Goal: Information Seeking & Learning: Find specific page/section

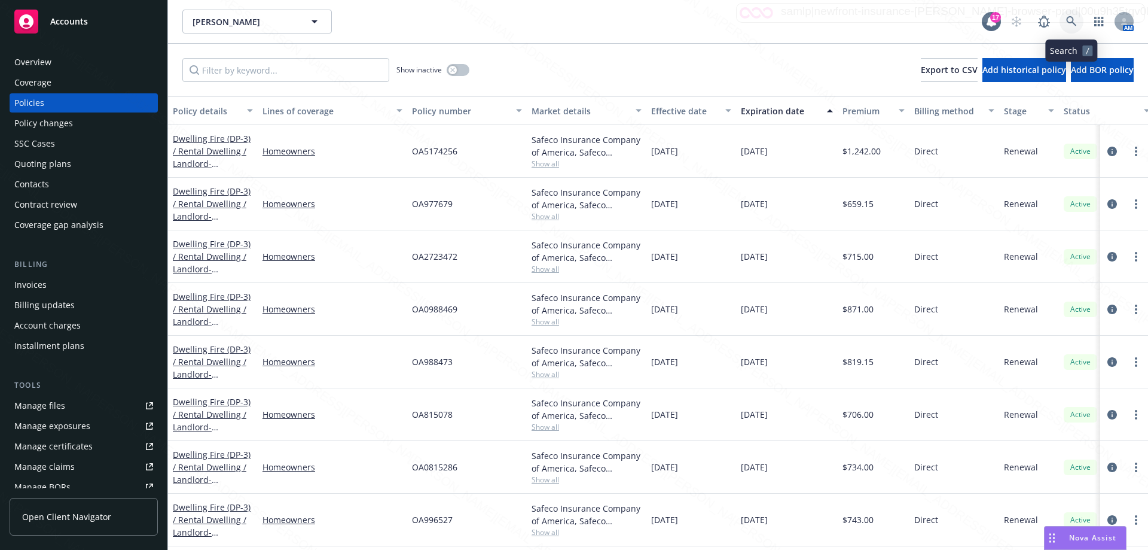
click at [1076, 21] on icon at bounding box center [1072, 21] width 11 height 11
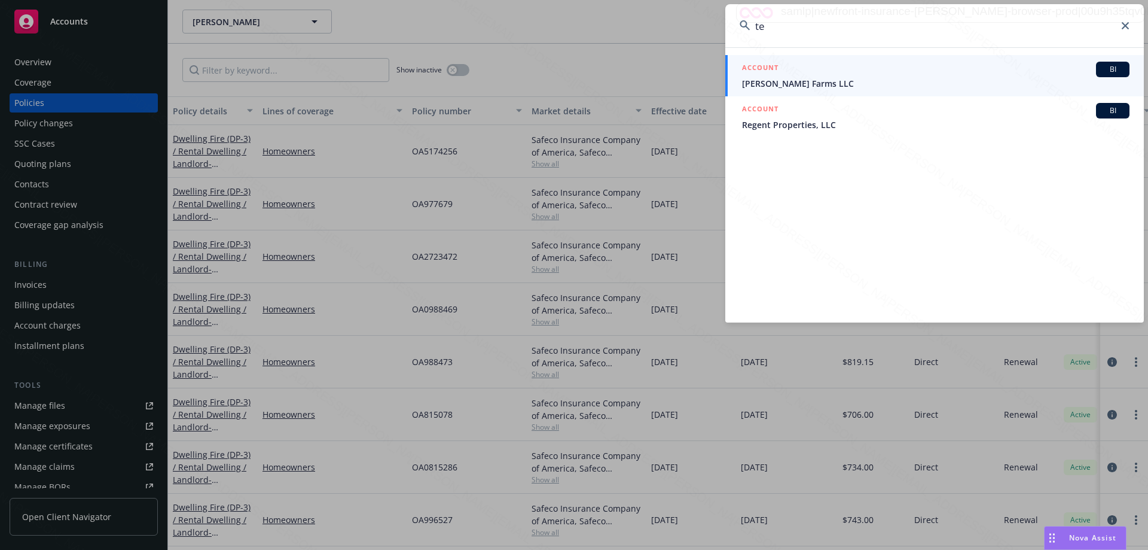
type input "t"
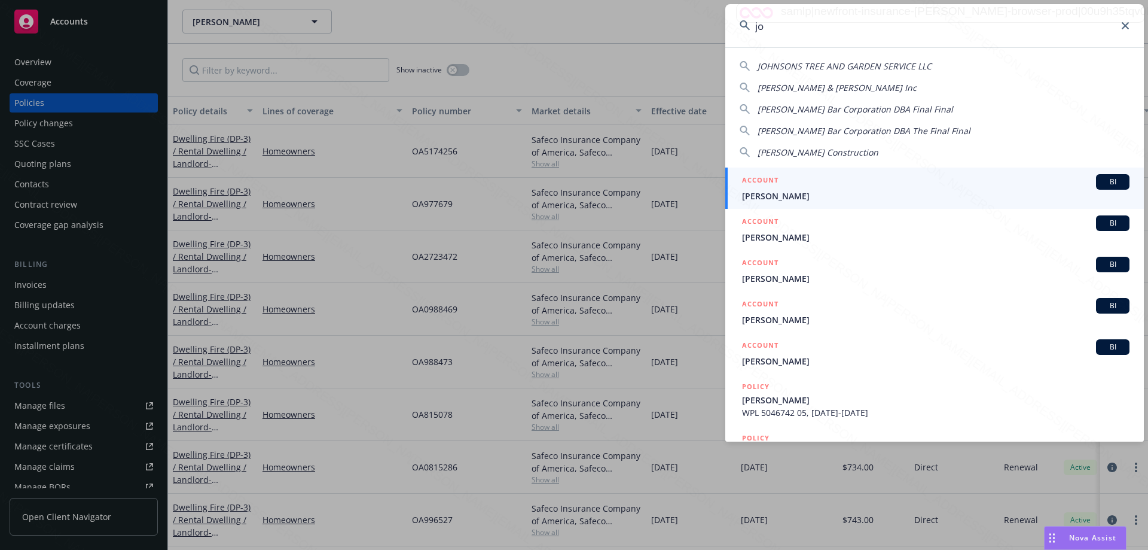
type input "j"
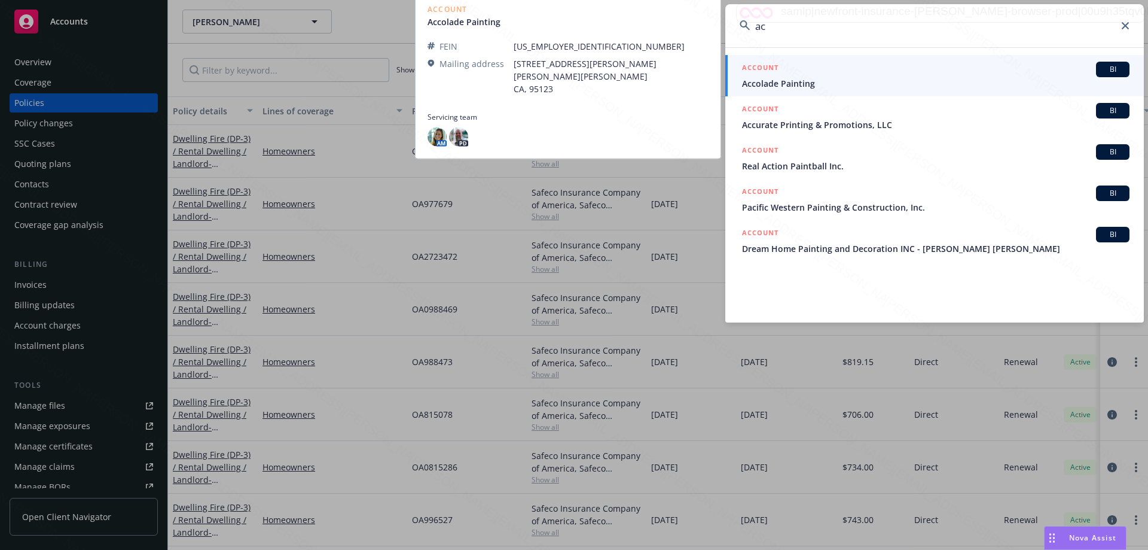
type input "a"
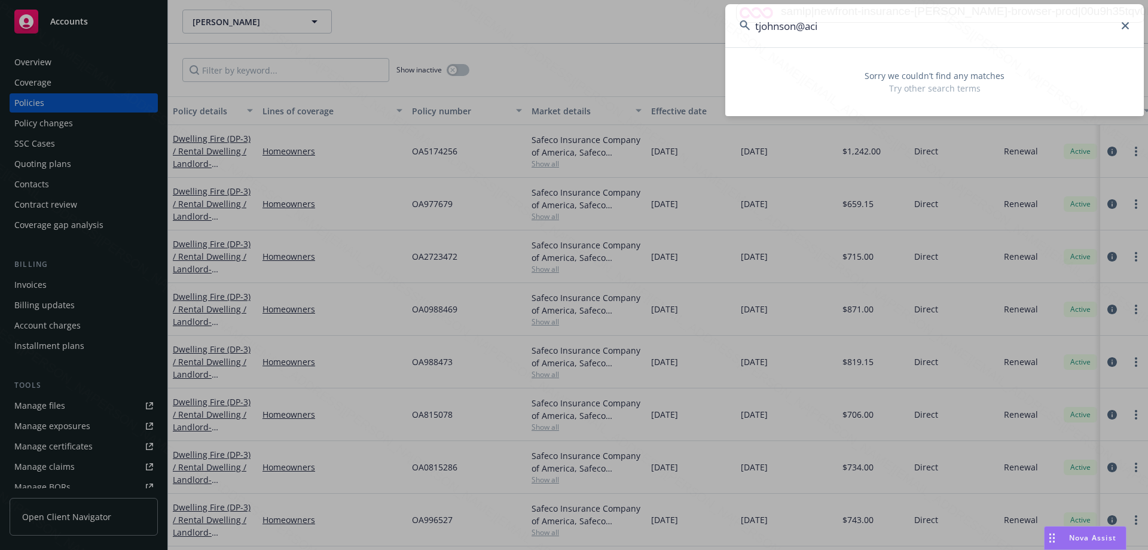
drag, startPoint x: 840, startPoint y: 32, endPoint x: 735, endPoint y: 27, distance: 105.4
click at [735, 27] on input "tjohnson@aci" at bounding box center [935, 25] width 419 height 43
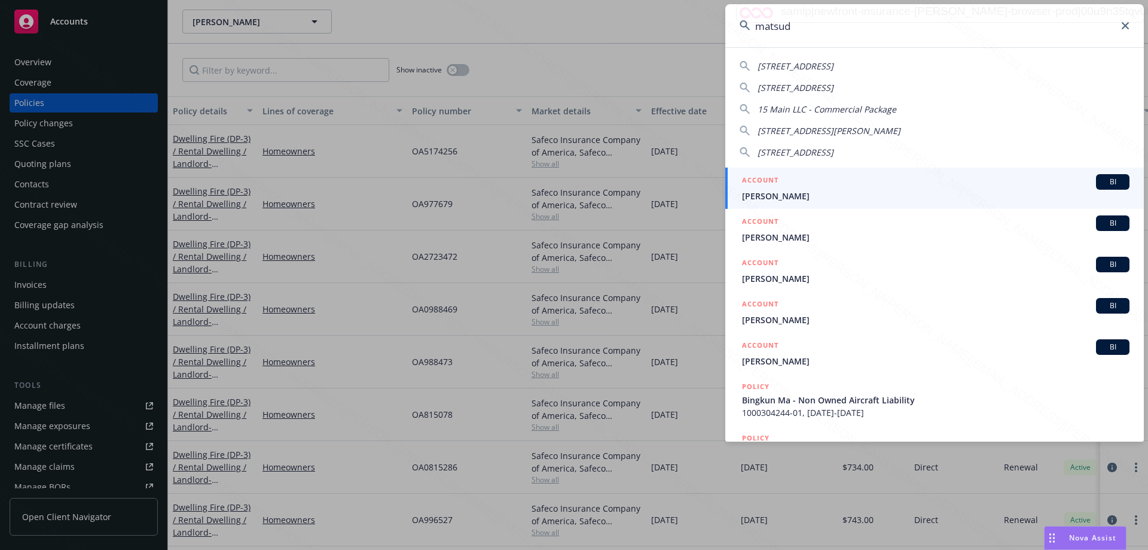
type input "matsuda"
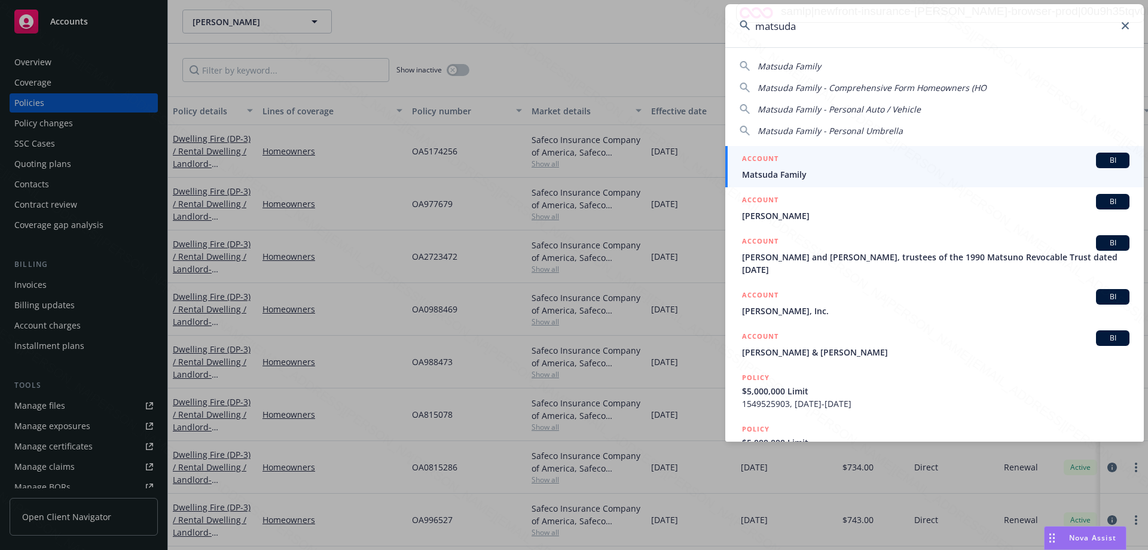
click at [778, 177] on span "Matsuda Family" at bounding box center [936, 174] width 388 height 13
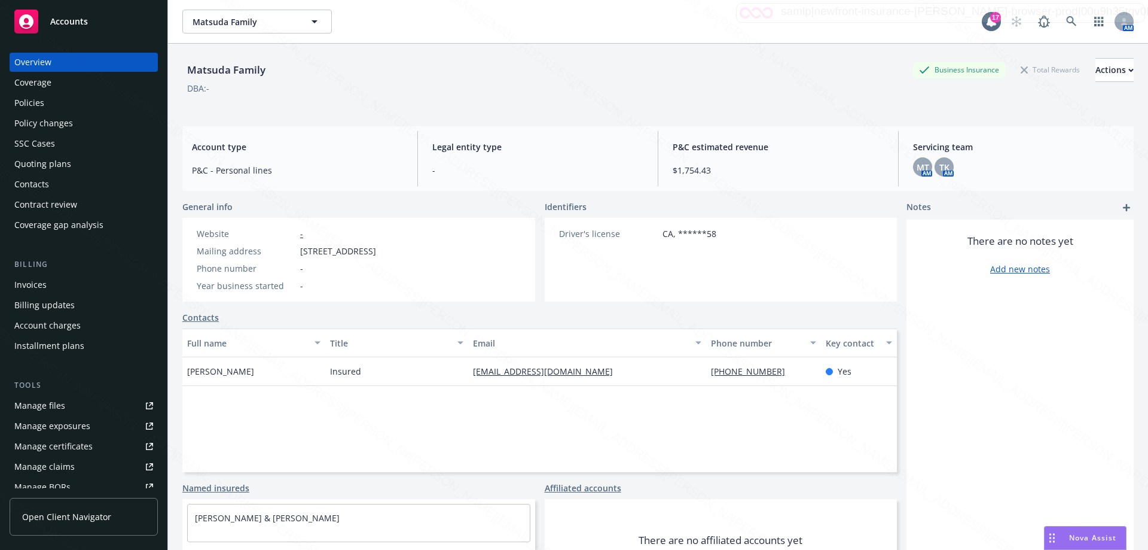
click at [25, 109] on div "Policies" at bounding box center [29, 102] width 30 height 19
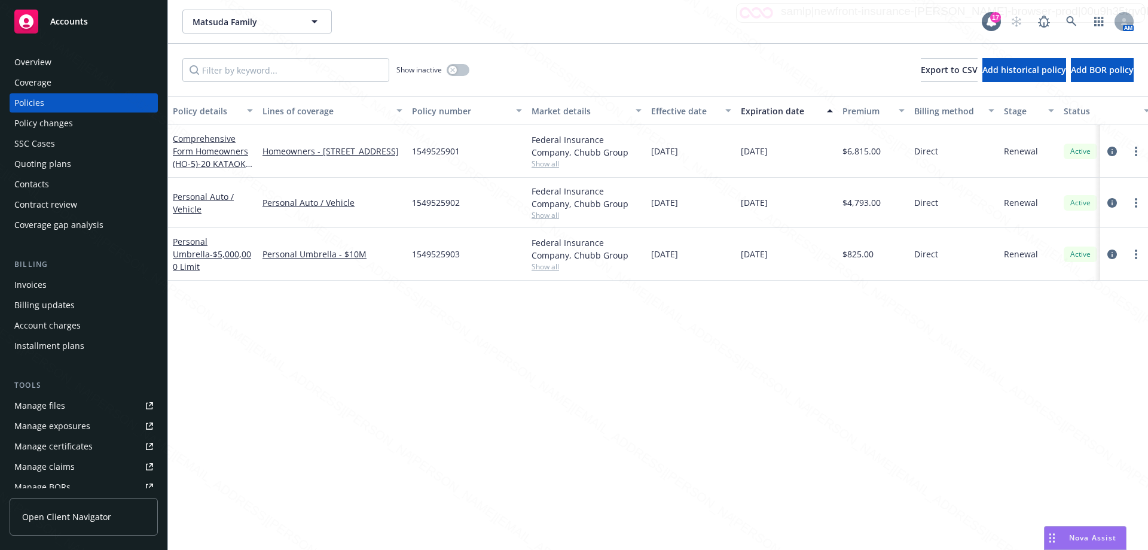
click at [32, 66] on div "Overview" at bounding box center [32, 62] width 37 height 19
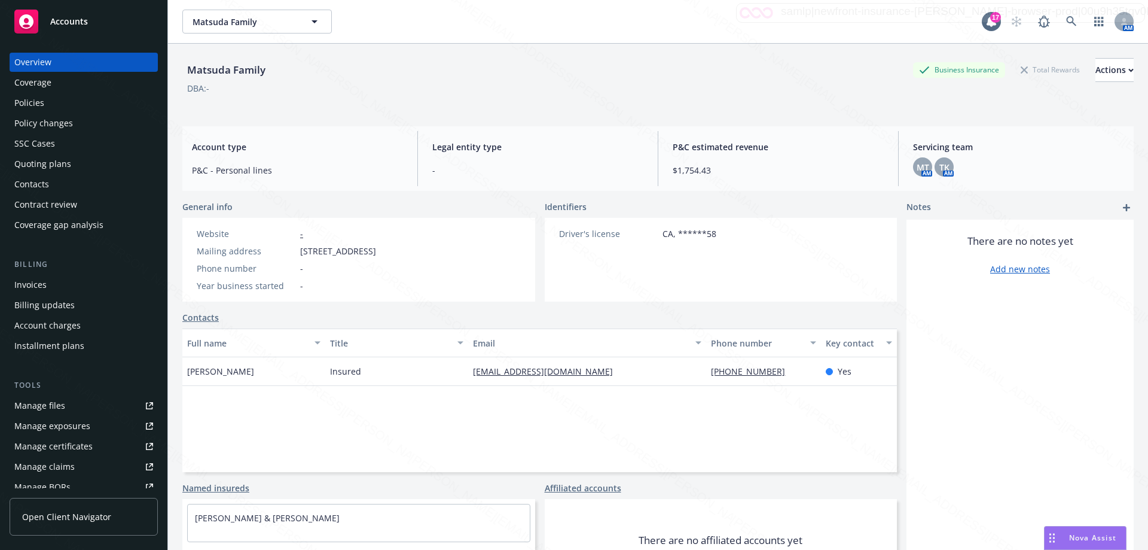
click at [40, 105] on div "Policies" at bounding box center [29, 102] width 30 height 19
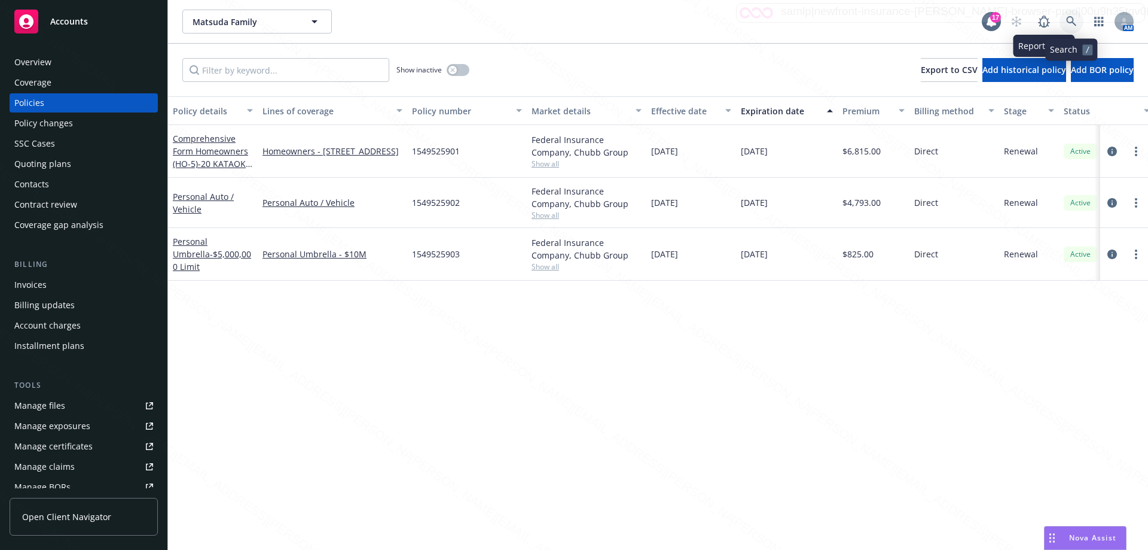
click at [1065, 23] on link at bounding box center [1072, 22] width 24 height 24
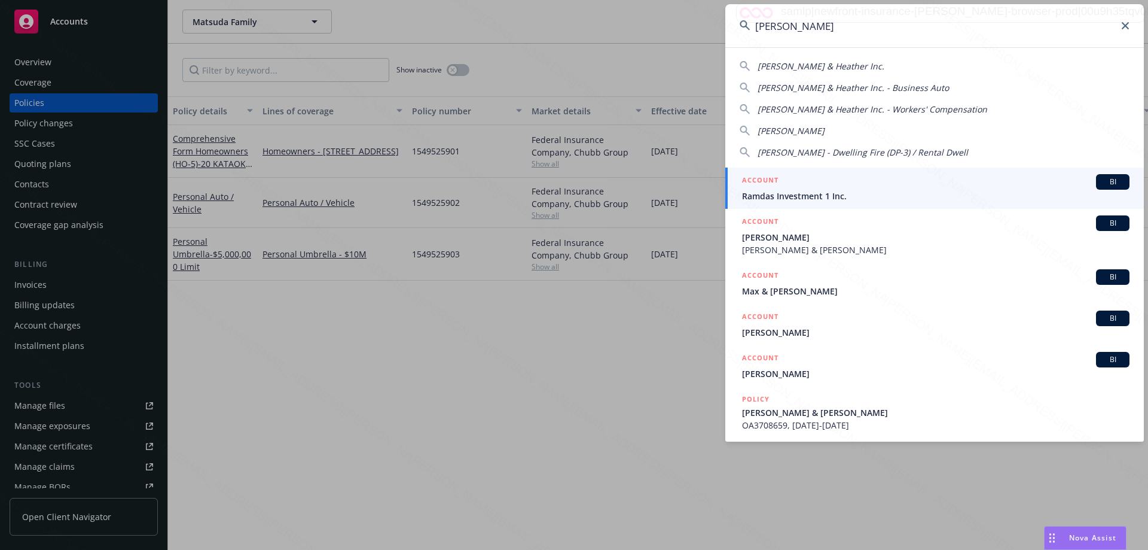
type input "[PERSON_NAME]"
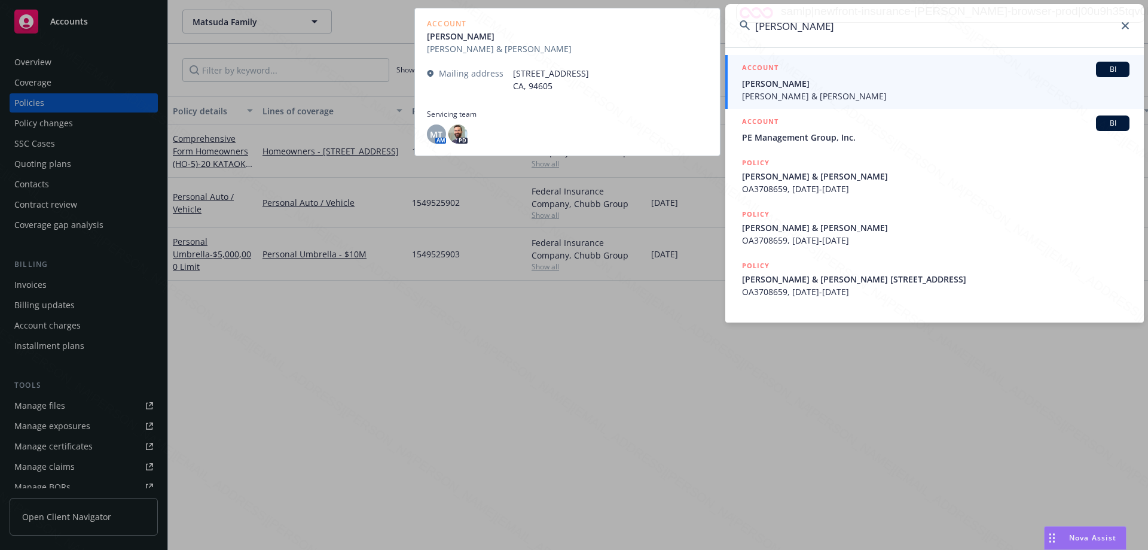
click at [764, 95] on span "[PERSON_NAME] & [PERSON_NAME]" at bounding box center [936, 96] width 388 height 13
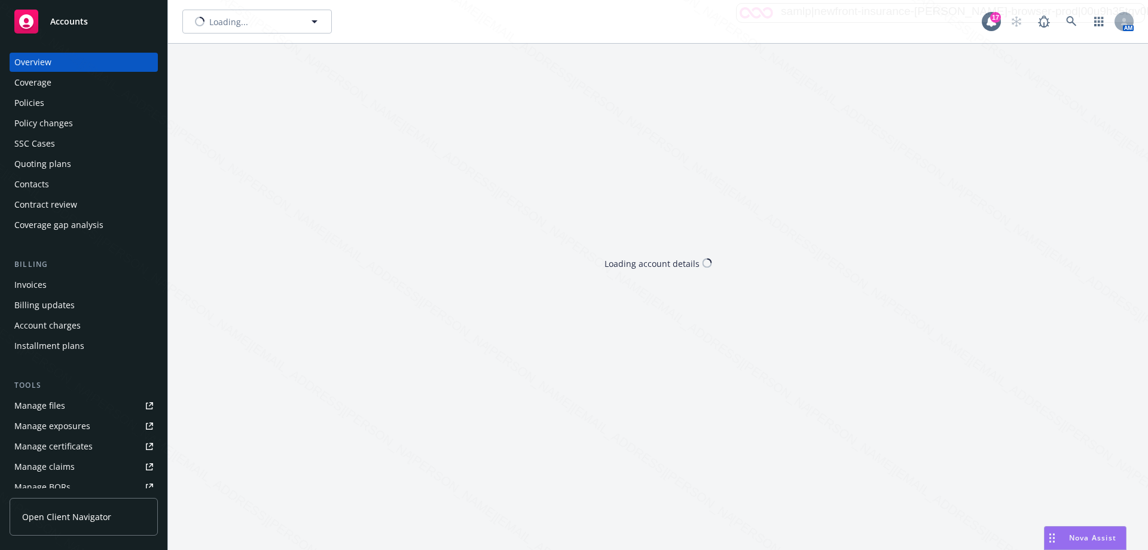
click at [197, 190] on div "[PERSON_NAME] Loading... 17 AM Loading account details" at bounding box center [658, 275] width 980 height 550
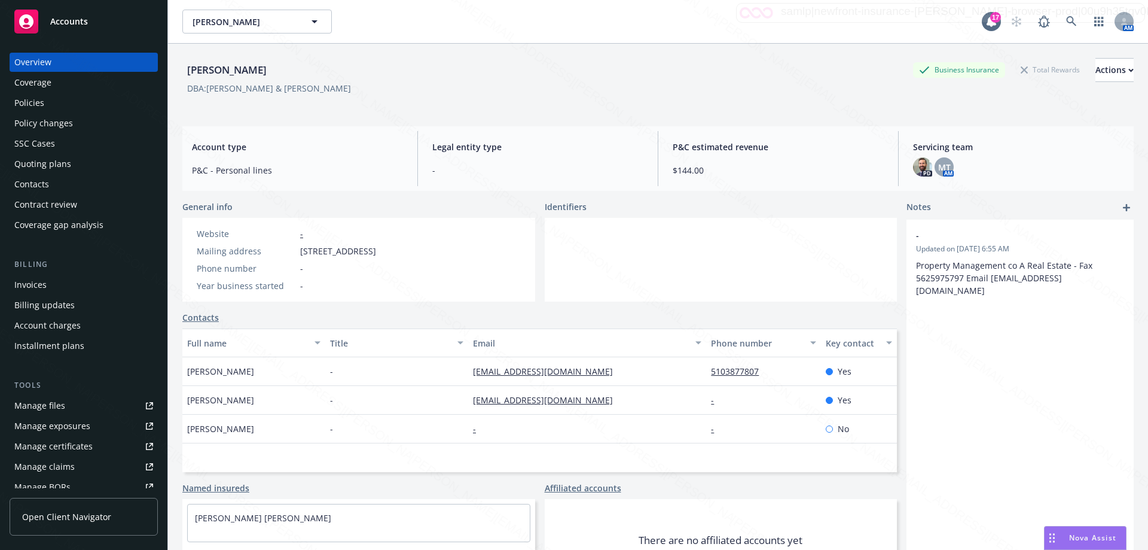
click at [37, 103] on div "Policies" at bounding box center [29, 102] width 30 height 19
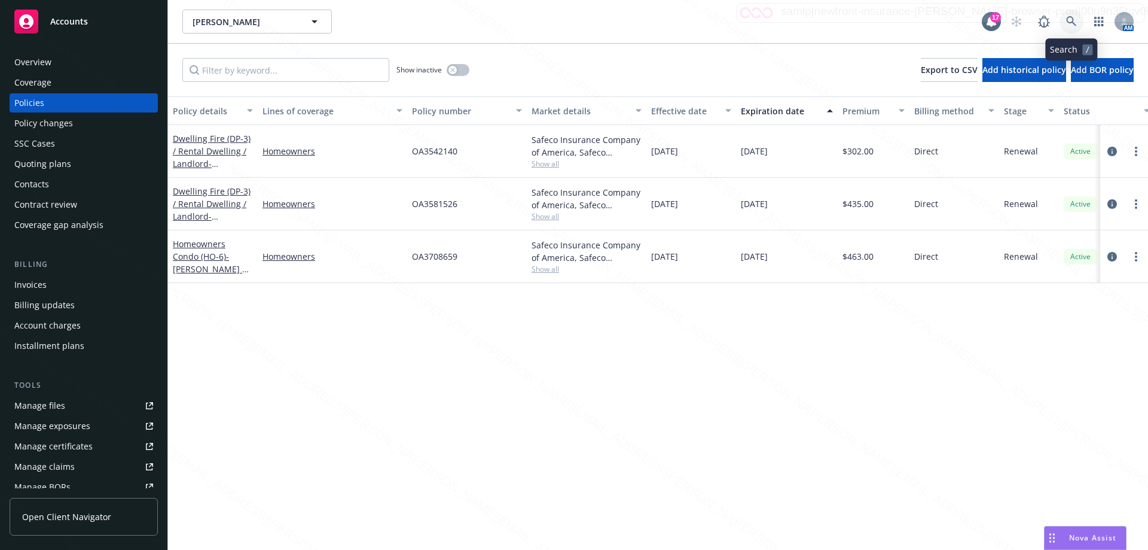
click at [1071, 24] on icon at bounding box center [1072, 21] width 11 height 11
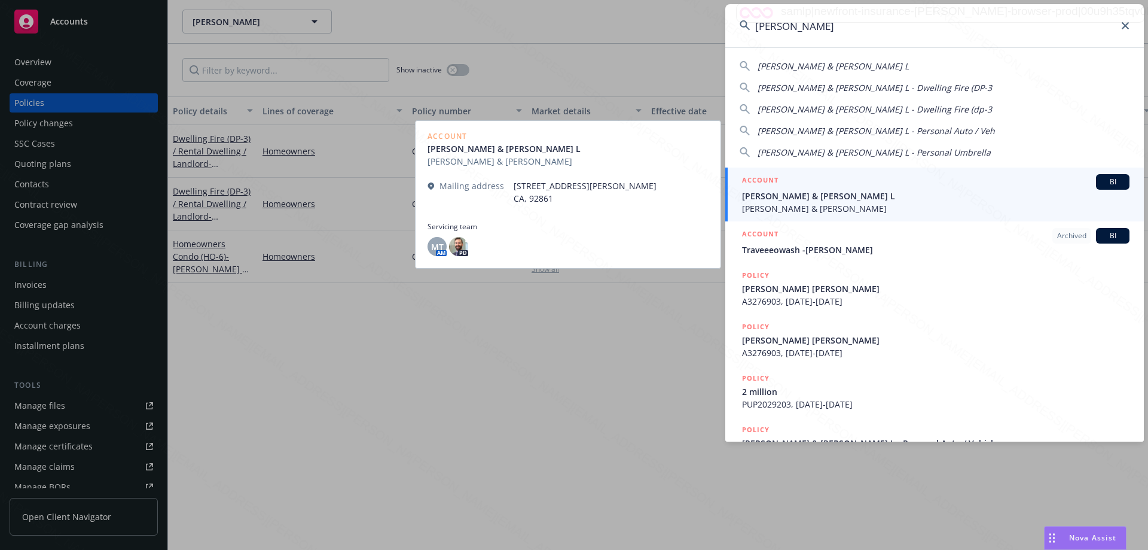
type input "[PERSON_NAME]"
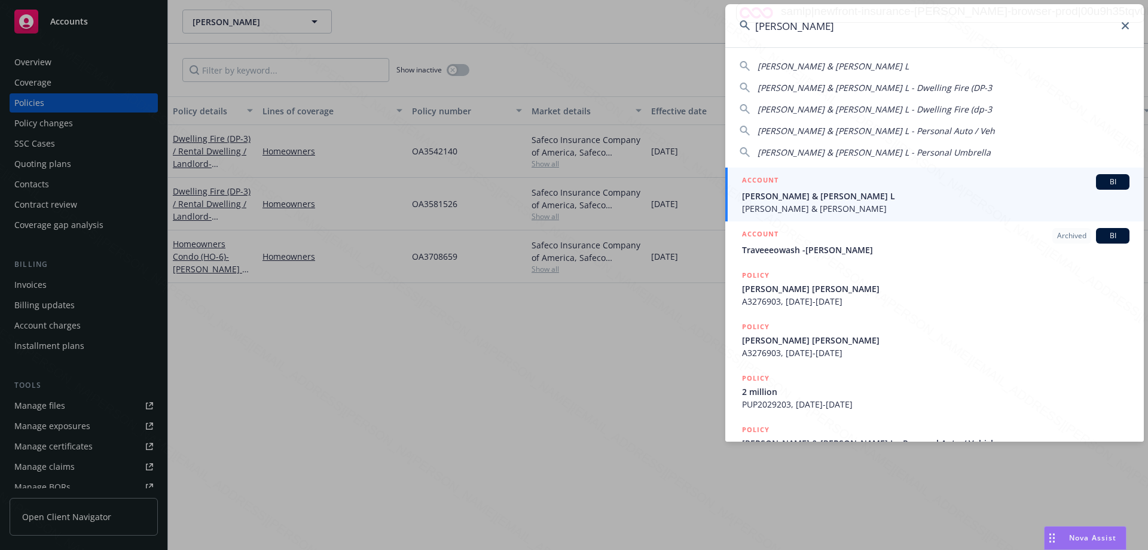
click at [828, 208] on span "[PERSON_NAME] & [PERSON_NAME]" at bounding box center [936, 208] width 388 height 13
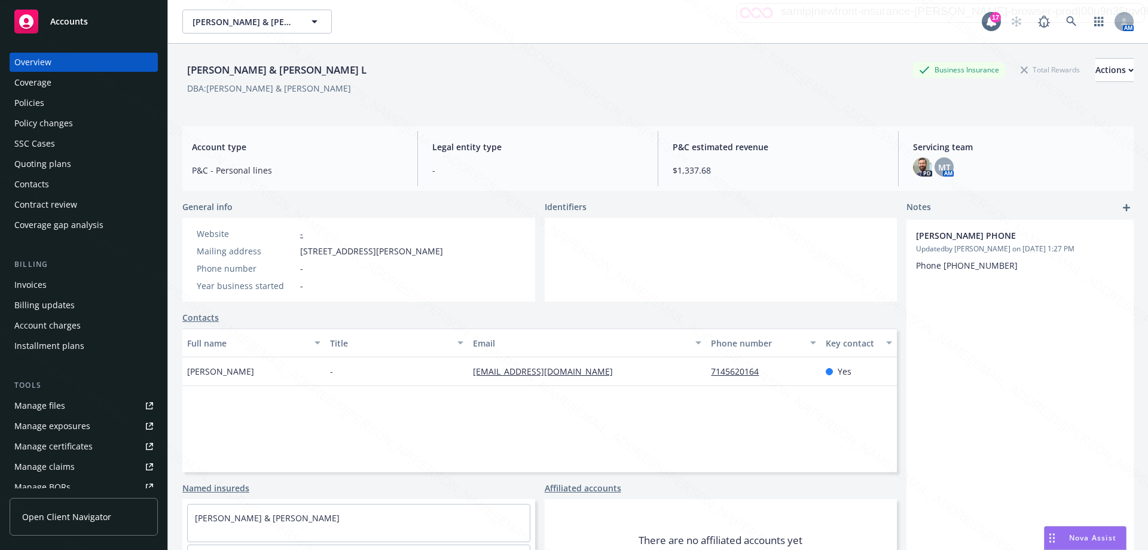
click at [25, 102] on div "Policies" at bounding box center [29, 102] width 30 height 19
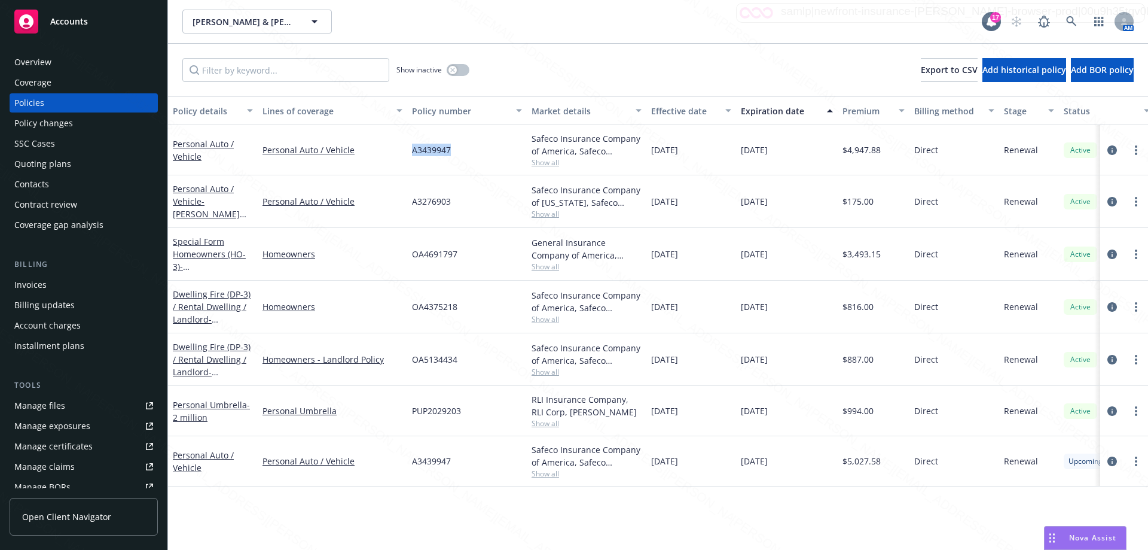
drag, startPoint x: 403, startPoint y: 148, endPoint x: 494, endPoint y: 147, distance: 91.5
click at [494, 147] on div "Personal Auto / Vehicle Personal Auto / Vehicle A3439947 Safeco Insurance Compa…" at bounding box center [745, 150] width 1154 height 50
copy div "A3439947"
click at [1072, 20] on icon at bounding box center [1072, 21] width 11 height 11
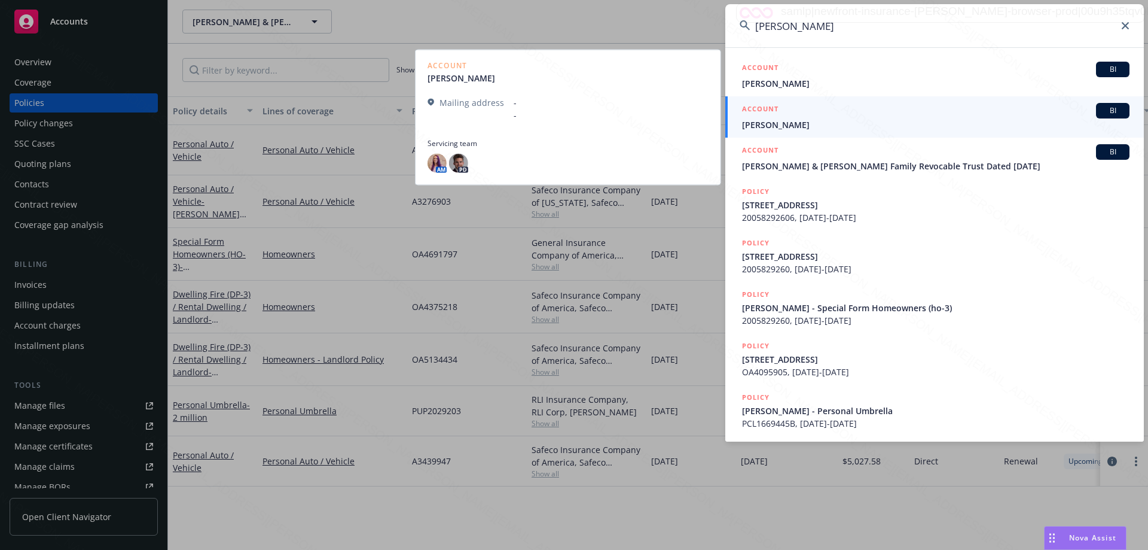
type input "[PERSON_NAME]"
click at [786, 128] on span "[PERSON_NAME]" at bounding box center [936, 124] width 388 height 13
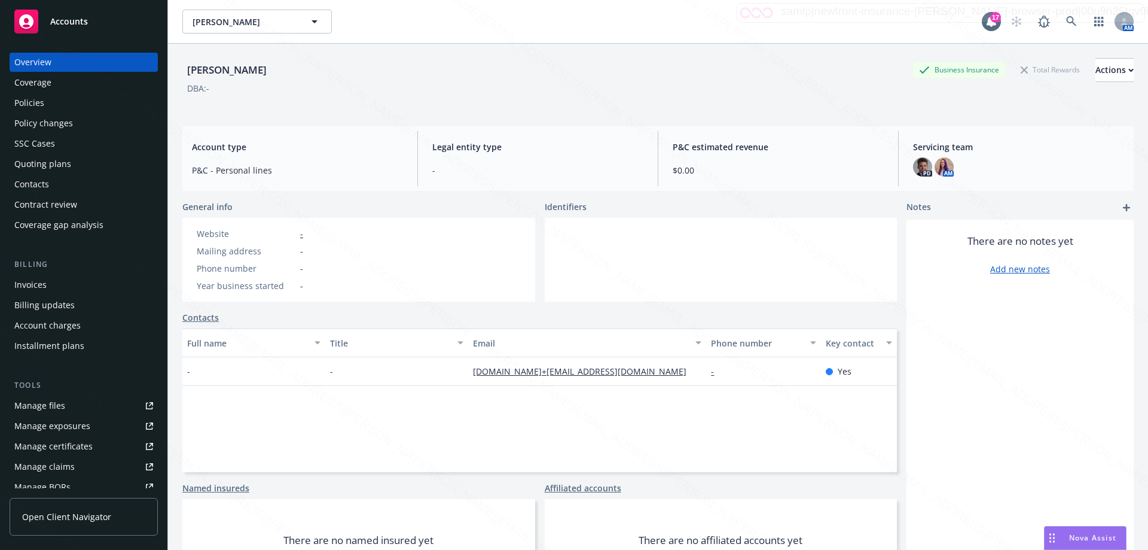
click at [32, 105] on div "Policies" at bounding box center [29, 102] width 30 height 19
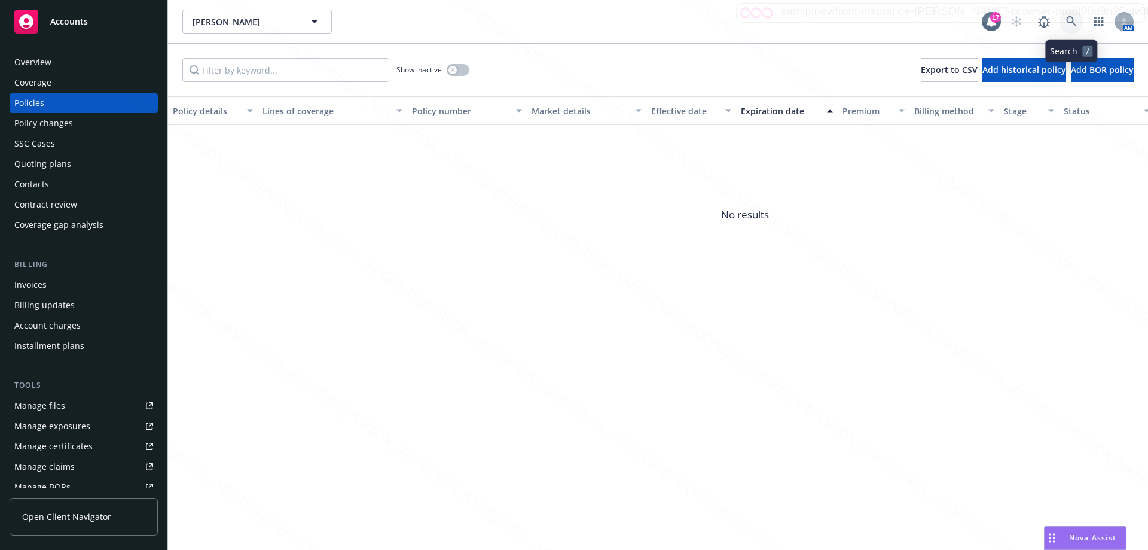
click at [1073, 20] on icon at bounding box center [1072, 21] width 10 height 10
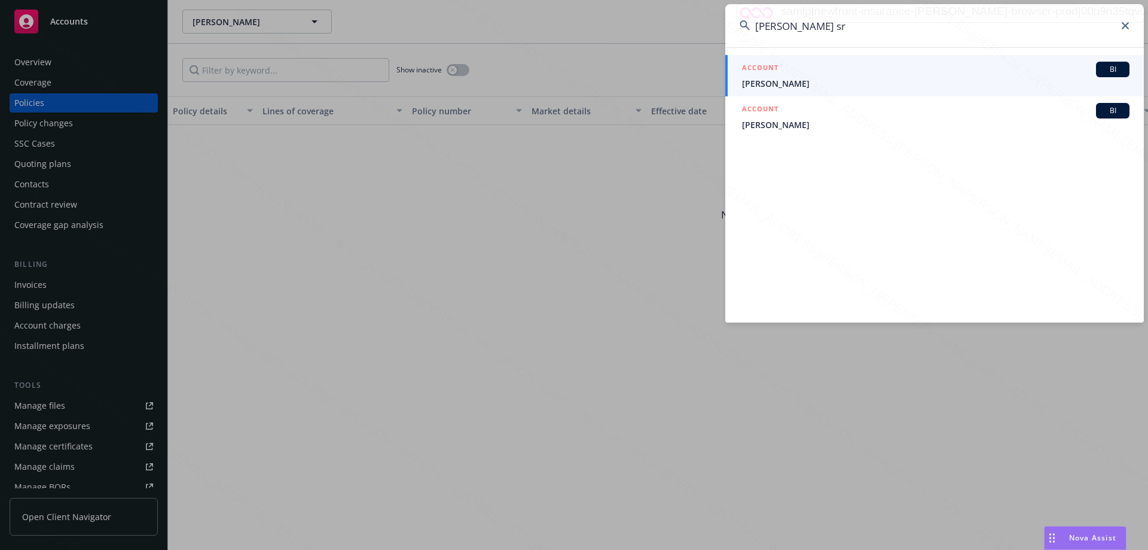
type input "[PERSON_NAME] sr"
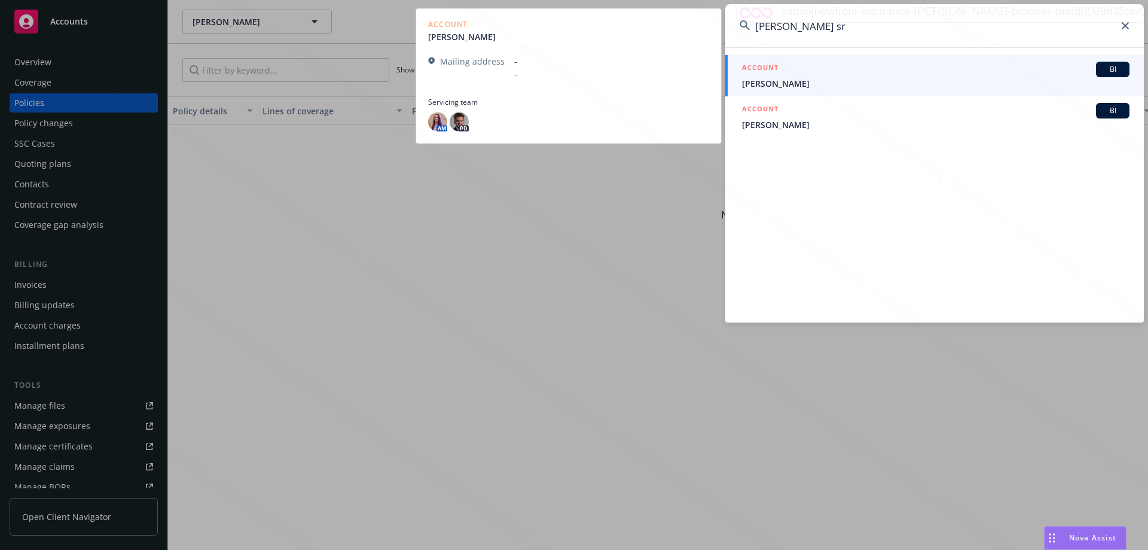
click at [802, 84] on span "[PERSON_NAME]" at bounding box center [936, 83] width 388 height 13
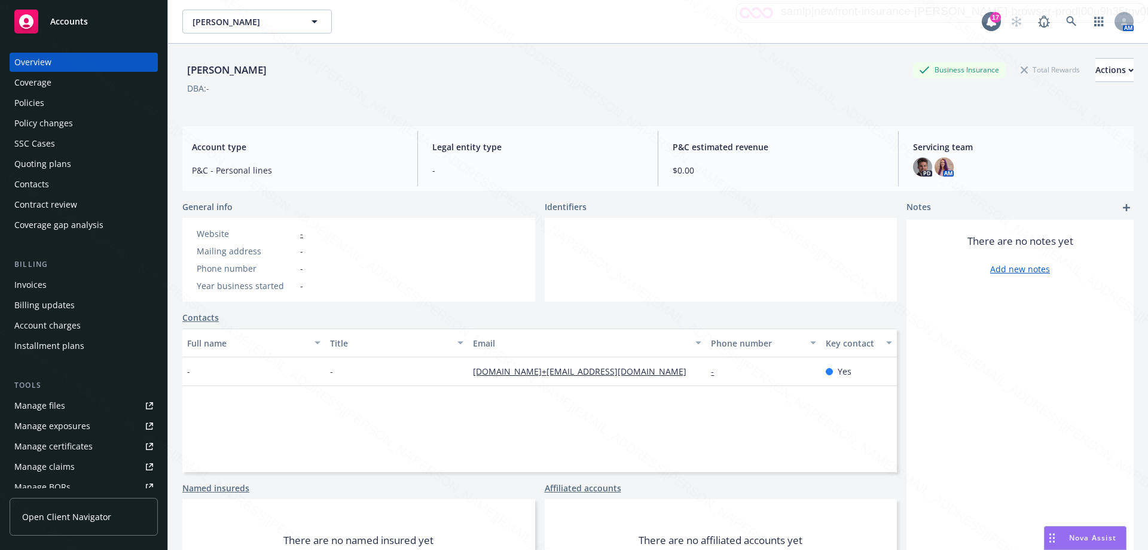
click at [19, 100] on div "Policies" at bounding box center [29, 102] width 30 height 19
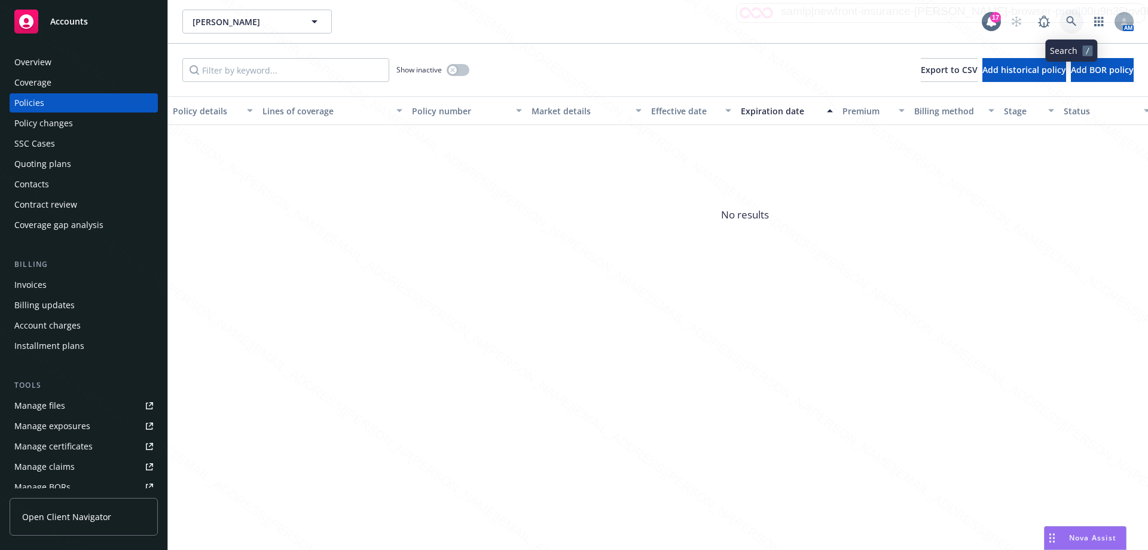
click at [1069, 22] on icon at bounding box center [1072, 21] width 11 height 11
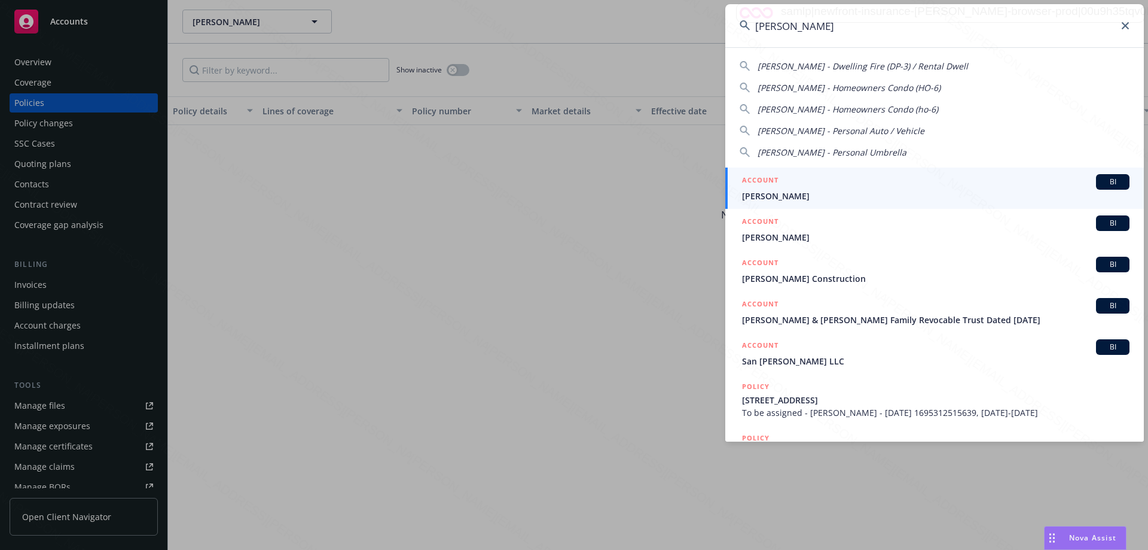
type input "[PERSON_NAME]"
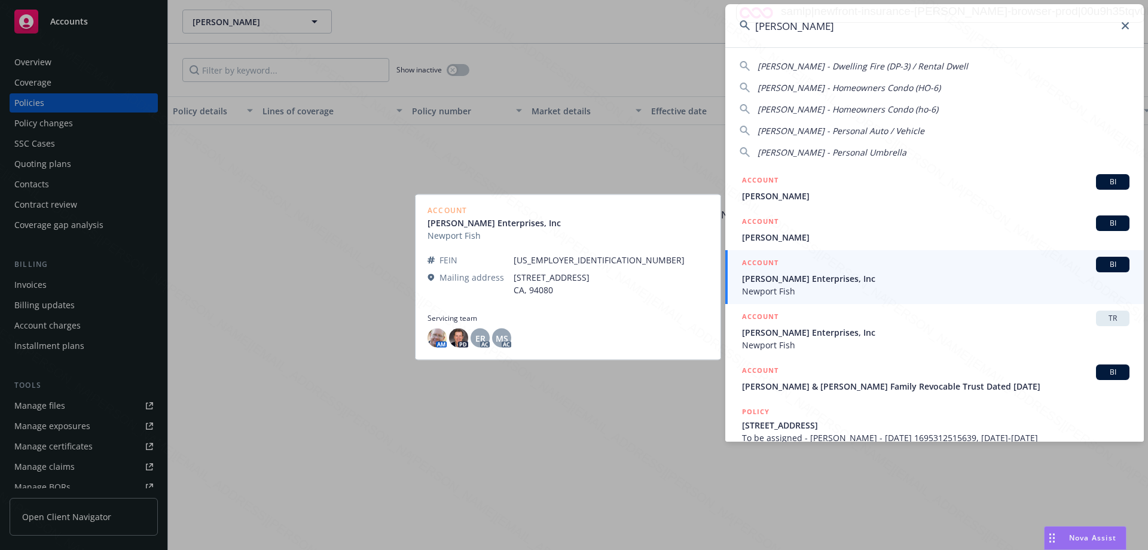
click at [879, 373] on div "ACCOUNT BI" at bounding box center [936, 372] width 388 height 16
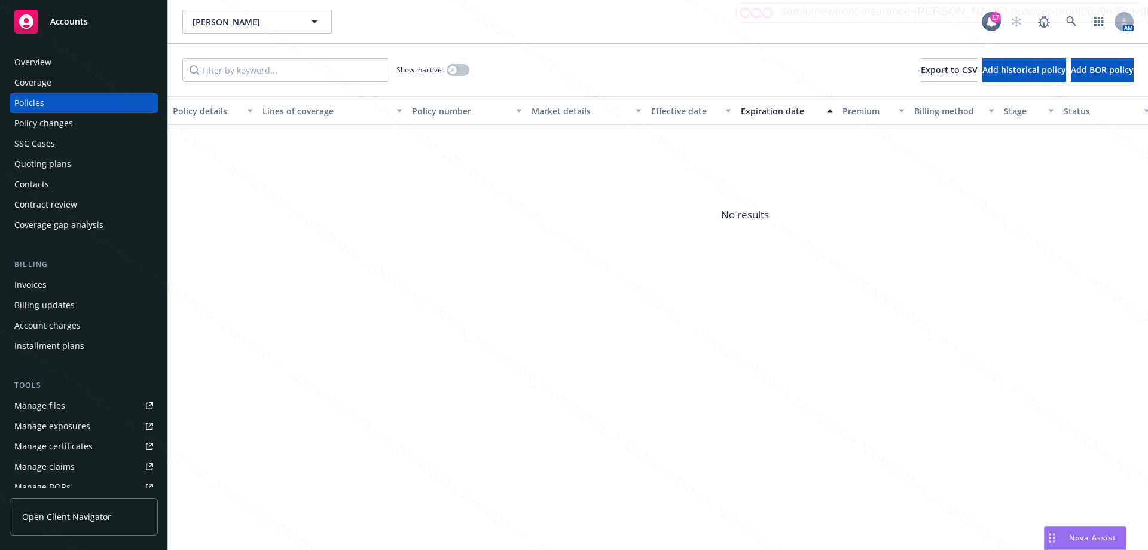
click at [879, 379] on div "Policy details Lines of coverage Policy number Market details Effective date Ex…" at bounding box center [658, 322] width 980 height 453
click at [830, 384] on div "Policy details Lines of coverage Policy number Market details Effective date Ex…" at bounding box center [658, 322] width 980 height 453
click at [776, 378] on div "Policy details Lines of coverage Policy number Market details Effective date Ex…" at bounding box center [658, 322] width 980 height 453
click at [775, 379] on div "Policy details Lines of coverage Policy number Market details Effective date Ex…" at bounding box center [658, 322] width 980 height 453
click at [775, 381] on div "Policy details Lines of coverage Policy number Market details Effective date Ex…" at bounding box center [658, 322] width 980 height 453
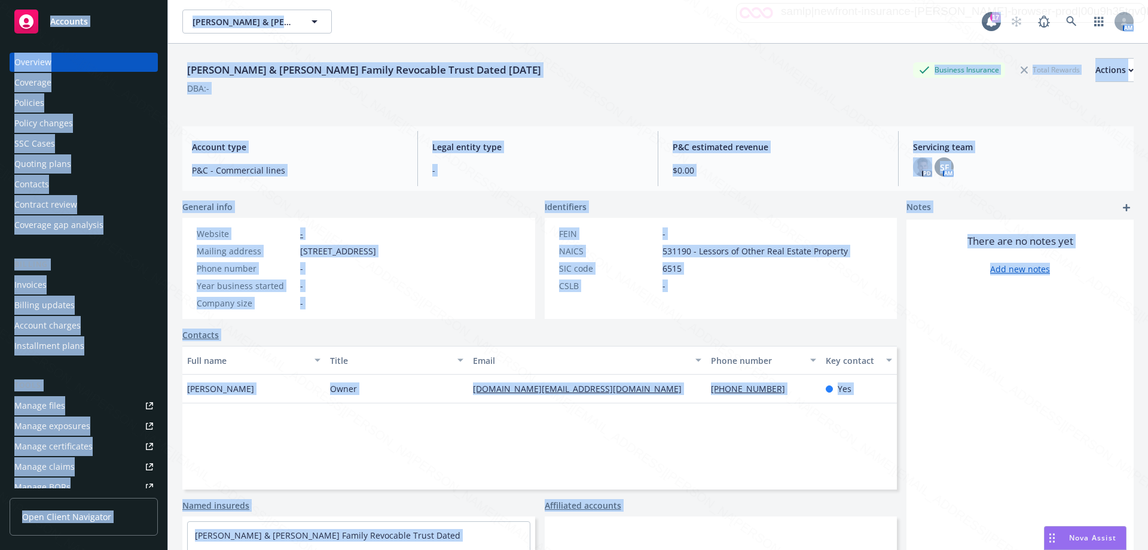
click at [271, 99] on div "[PERSON_NAME] & [PERSON_NAME] Family Revocable Trust Dated [DATE] Business Insu…" at bounding box center [658, 82] width 952 height 49
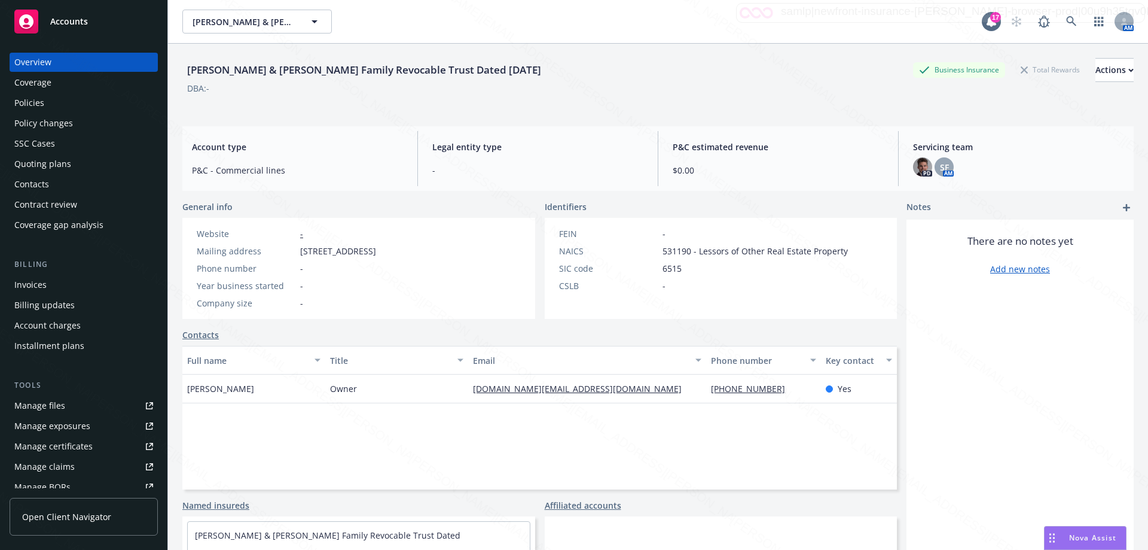
click at [271, 99] on div "[PERSON_NAME] & [PERSON_NAME] Family Revocable Trust Dated [DATE] Business Insu…" at bounding box center [658, 82] width 952 height 49
click at [28, 99] on div "Policies" at bounding box center [29, 102] width 30 height 19
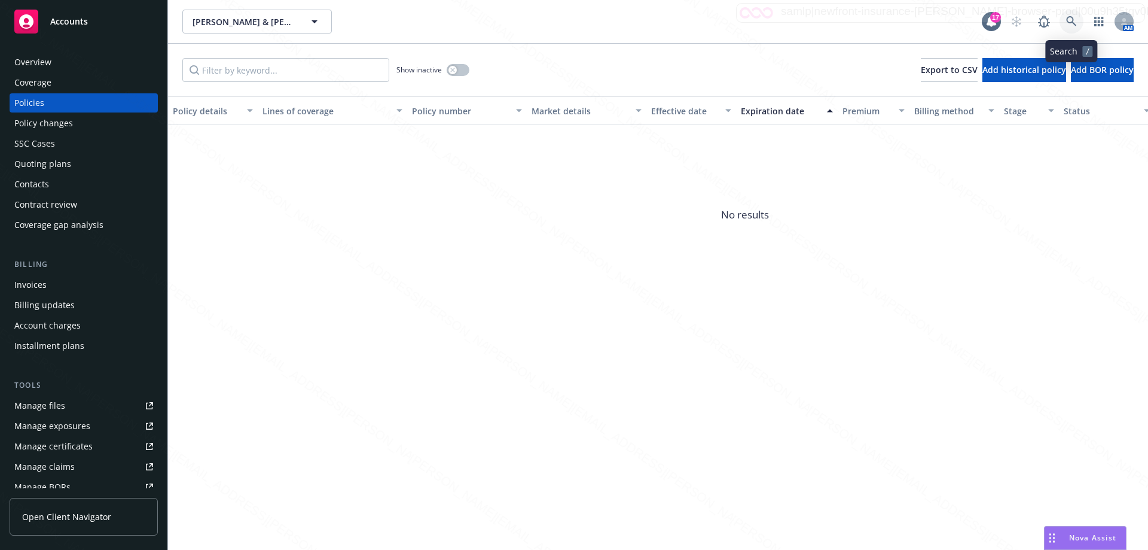
click at [1073, 22] on icon at bounding box center [1072, 21] width 10 height 10
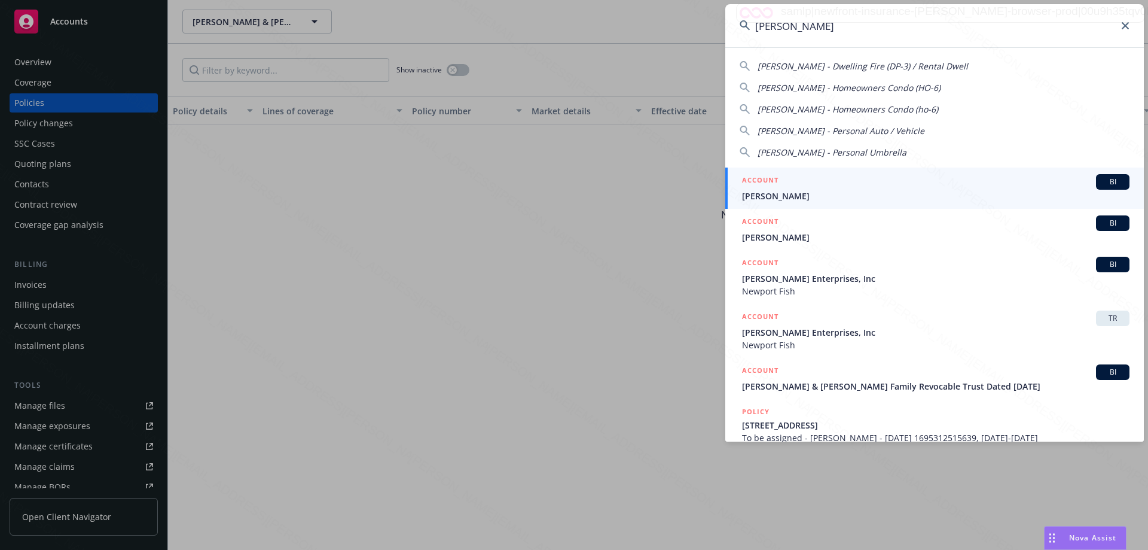
type input "[PERSON_NAME]"
click at [775, 194] on span "[PERSON_NAME]" at bounding box center [936, 196] width 388 height 13
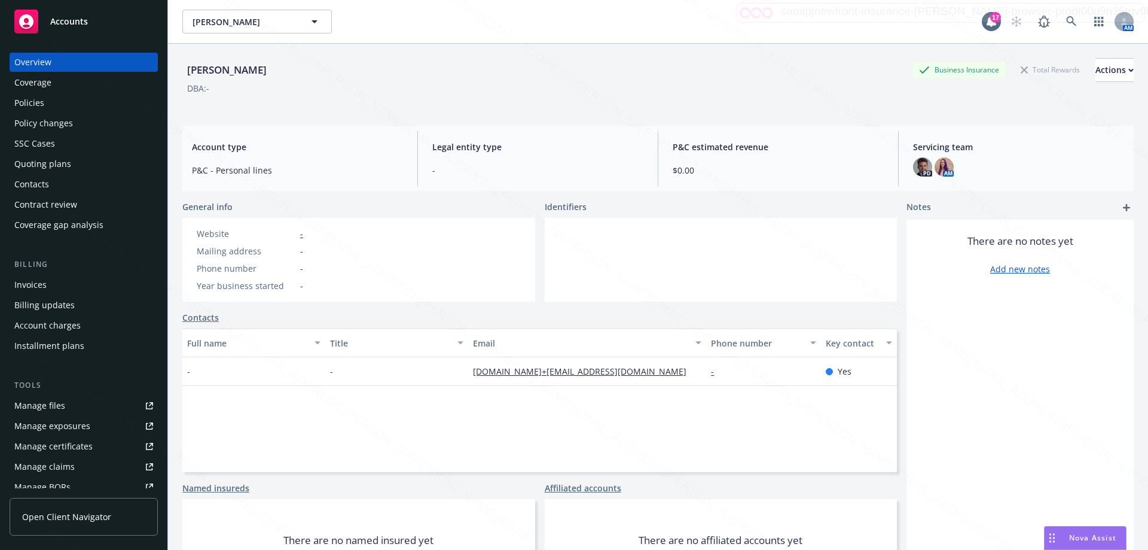
click at [27, 105] on div "Policies" at bounding box center [29, 102] width 30 height 19
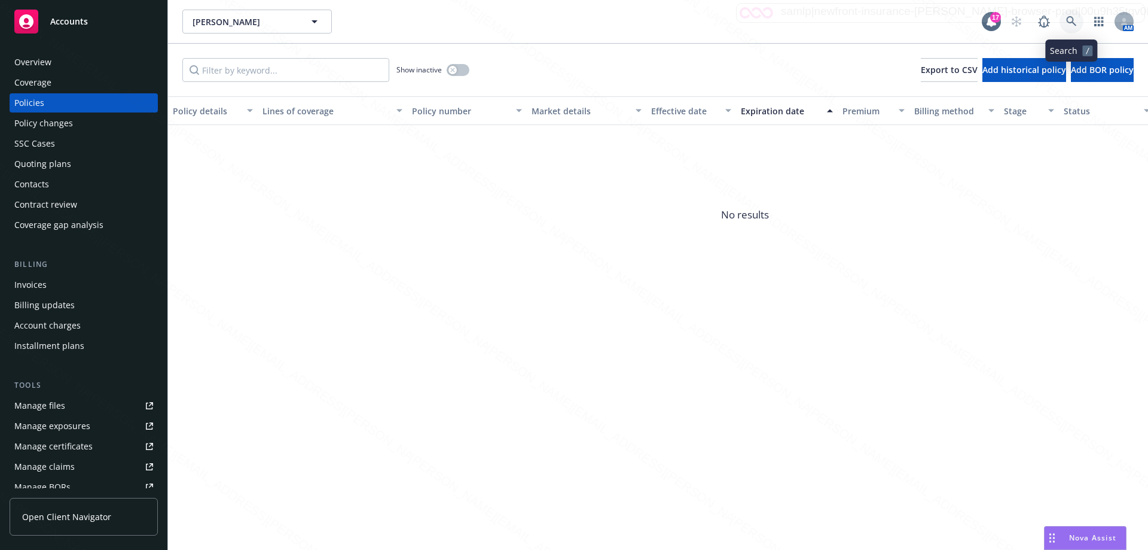
click at [1076, 23] on icon at bounding box center [1072, 21] width 11 height 11
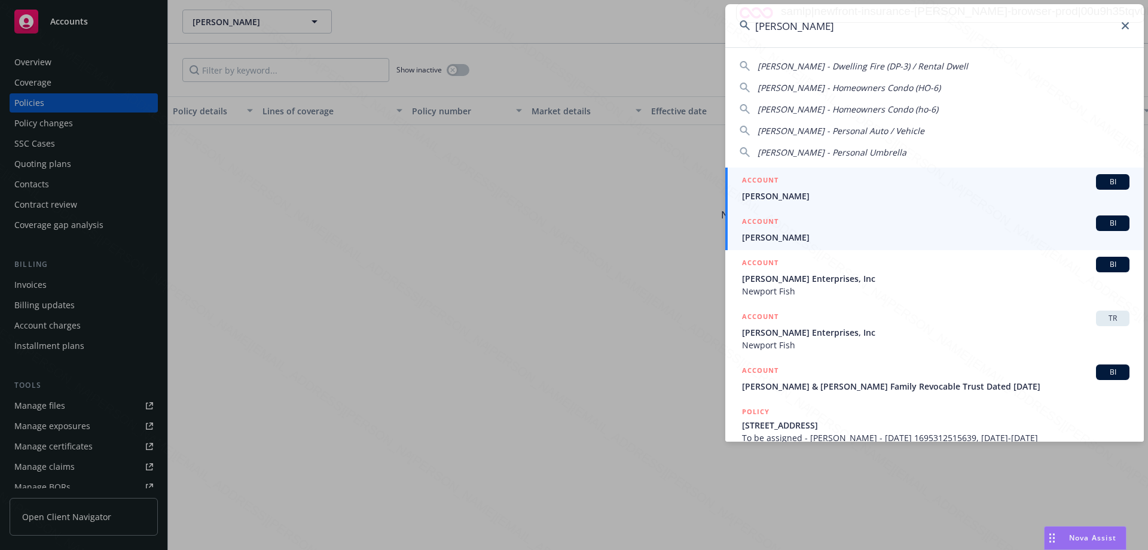
type input "[PERSON_NAME]"
click at [787, 233] on span "[PERSON_NAME]" at bounding box center [936, 237] width 388 height 13
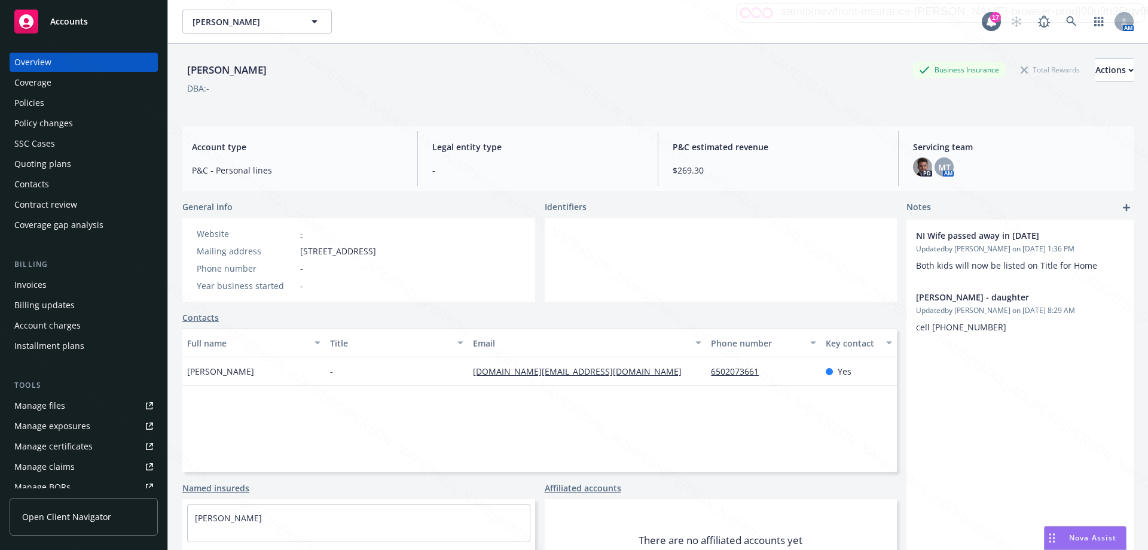
click at [24, 108] on div "Policies" at bounding box center [29, 102] width 30 height 19
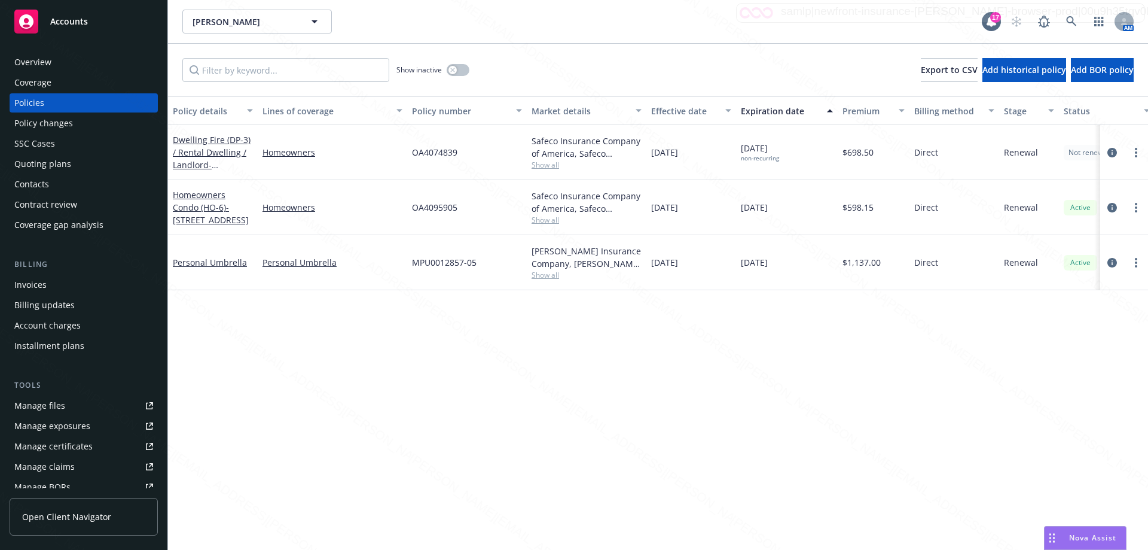
drag, startPoint x: 575, startPoint y: 422, endPoint x: 595, endPoint y: 424, distance: 19.9
click at [595, 424] on div "Policy details Lines of coverage Policy number Market details Effective date Ex…" at bounding box center [658, 322] width 980 height 453
click at [228, 211] on span "- [STREET_ADDRESS]" at bounding box center [211, 214] width 76 height 24
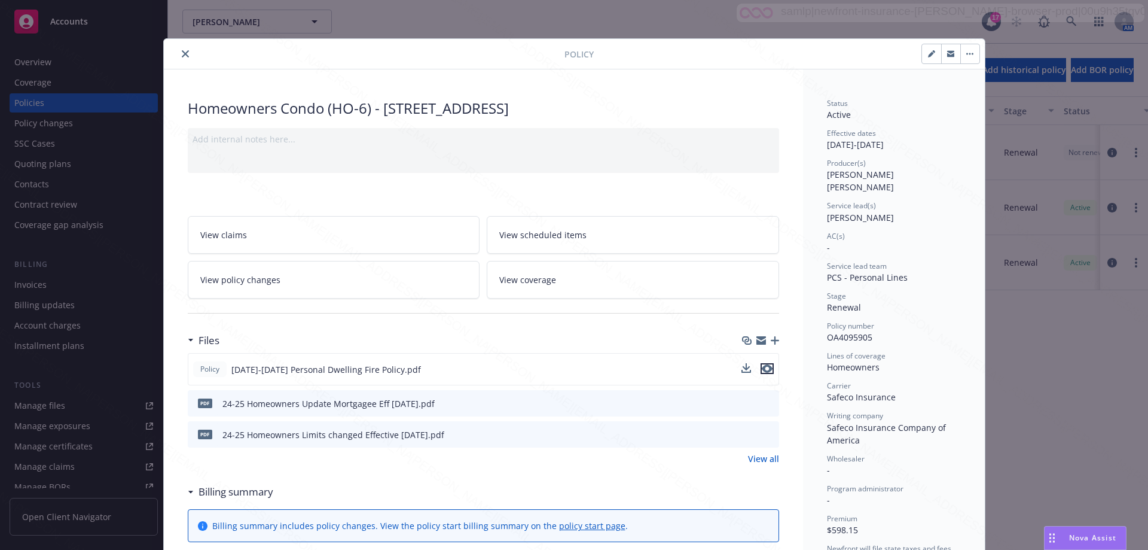
click at [764, 370] on icon "preview file" at bounding box center [767, 368] width 11 height 8
click at [182, 56] on icon "close" at bounding box center [185, 53] width 7 height 7
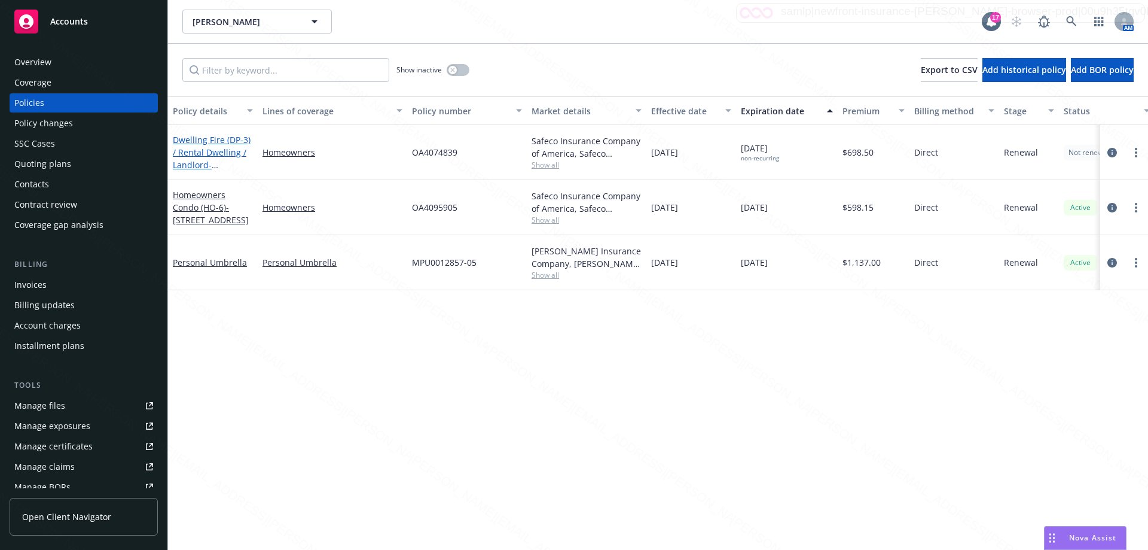
click at [218, 163] on span "- [STREET_ADDRESS]" at bounding box center [211, 171] width 76 height 24
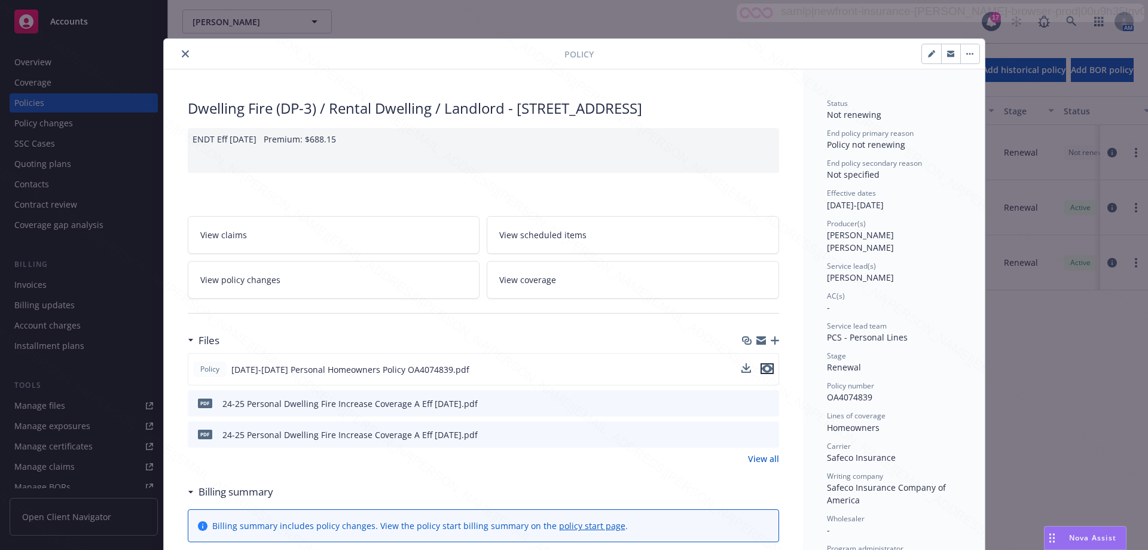
click at [765, 373] on icon "preview file" at bounding box center [767, 368] width 11 height 8
click at [182, 51] on icon "close" at bounding box center [185, 53] width 7 height 7
